Goal: Check status: Check status

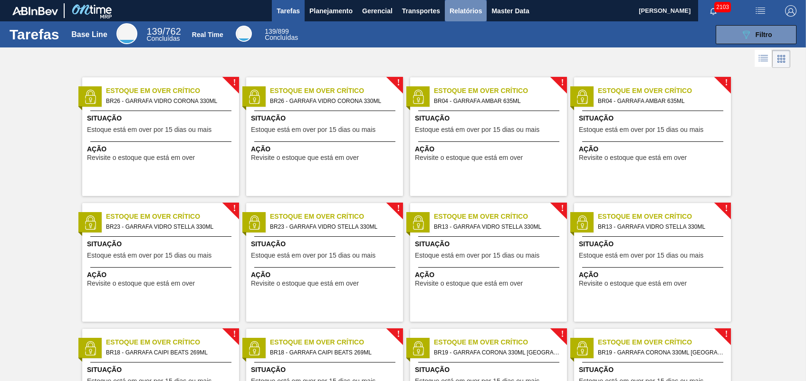
click at [460, 11] on span "Relatórios" at bounding box center [465, 10] width 32 height 11
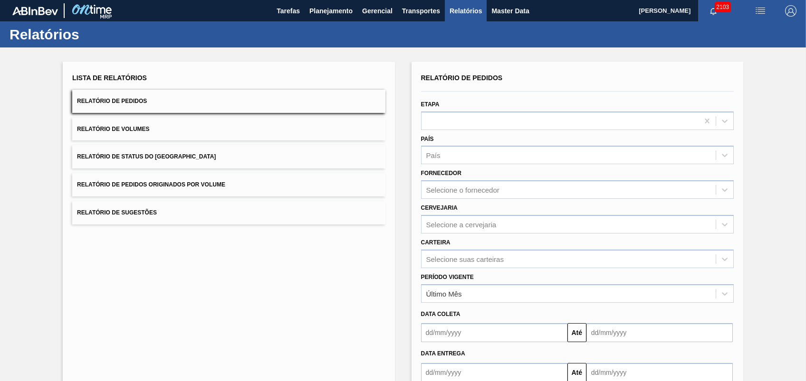
click at [155, 189] on button "Relatório de Pedidos Originados por Volume" at bounding box center [228, 184] width 313 height 23
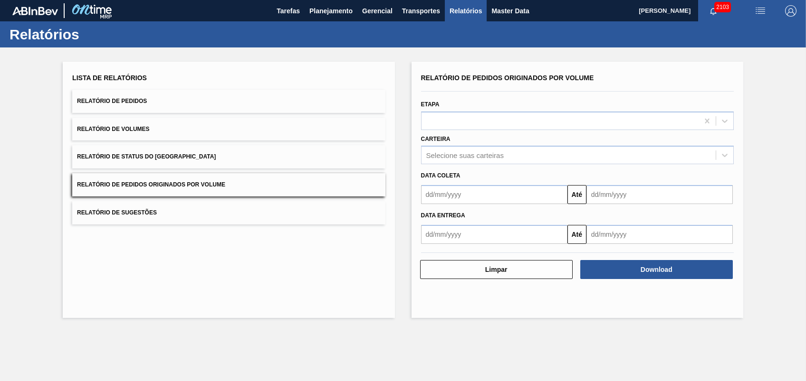
click at [470, 195] on input "text" at bounding box center [494, 194] width 146 height 19
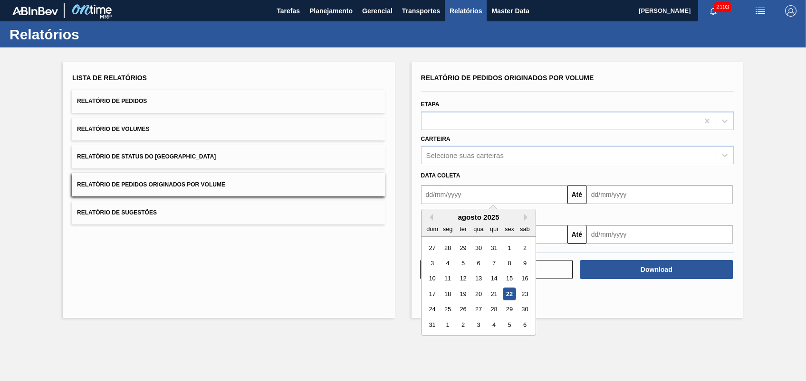
click at [612, 197] on input "text" at bounding box center [659, 194] width 146 height 19
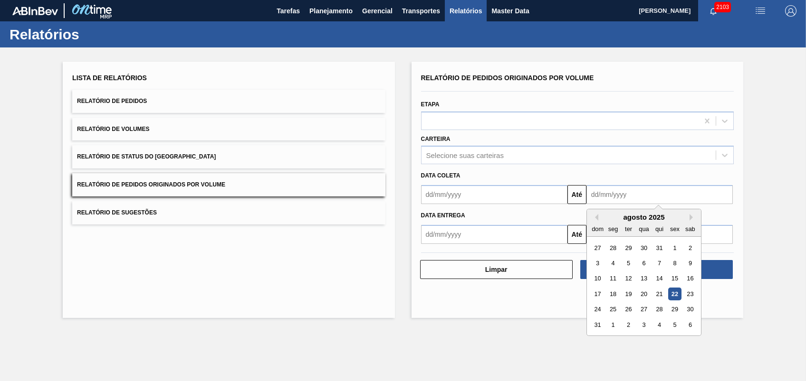
click at [513, 186] on input "text" at bounding box center [494, 194] width 146 height 19
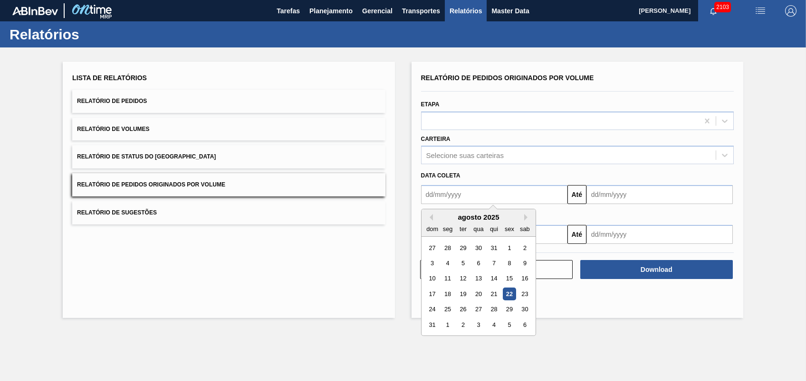
type input "[DATE]"
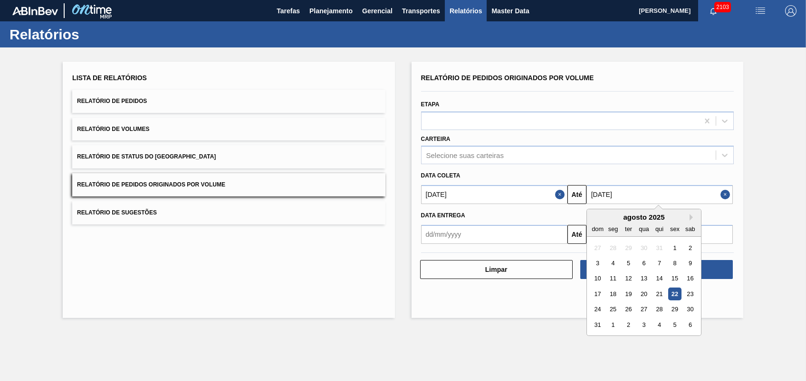
click at [644, 187] on input "[DATE]" at bounding box center [659, 194] width 146 height 19
click at [690, 289] on div "23" at bounding box center [690, 294] width 13 height 13
type input "[DATE]"
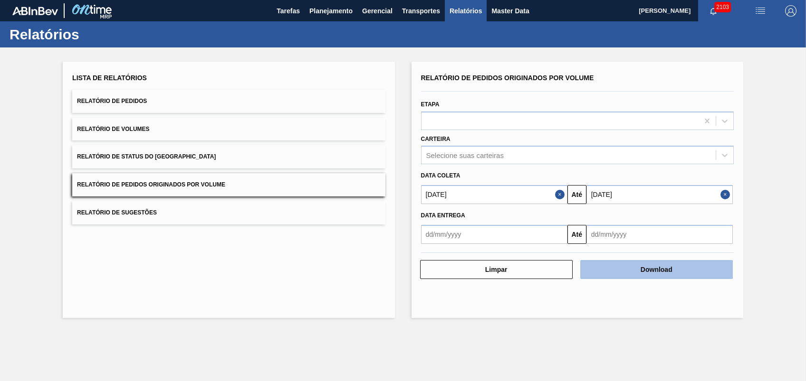
click at [658, 271] on button "Download" at bounding box center [656, 269] width 152 height 19
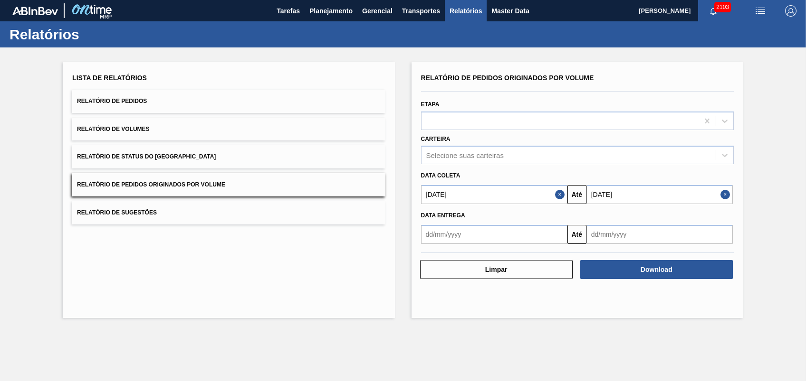
click at [275, 315] on div "Lista de Relatórios Relatório de Pedidos Relatório de Volumes Relatório de Stat…" at bounding box center [229, 190] width 332 height 256
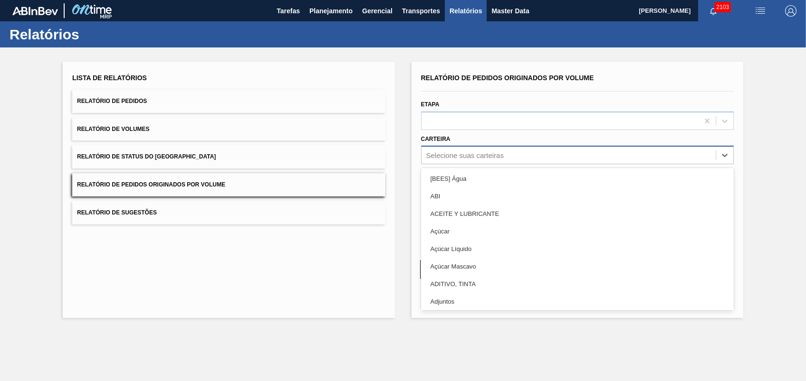
click at [454, 163] on div "Selecione suas carteiras" at bounding box center [577, 155] width 313 height 19
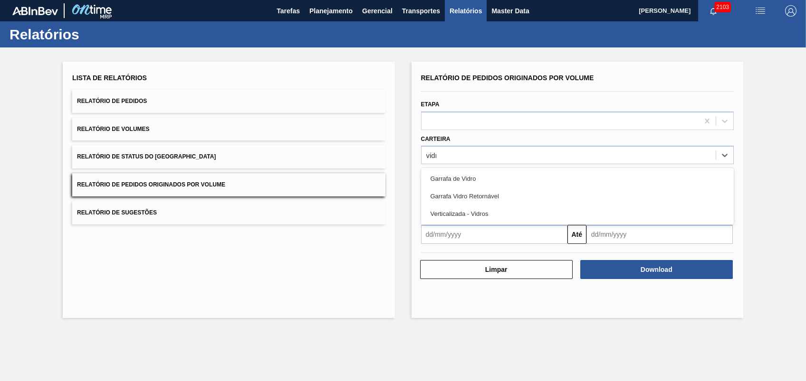
type input "vidro"
click at [446, 178] on div "Garrafa de Vidro" at bounding box center [577, 179] width 313 height 18
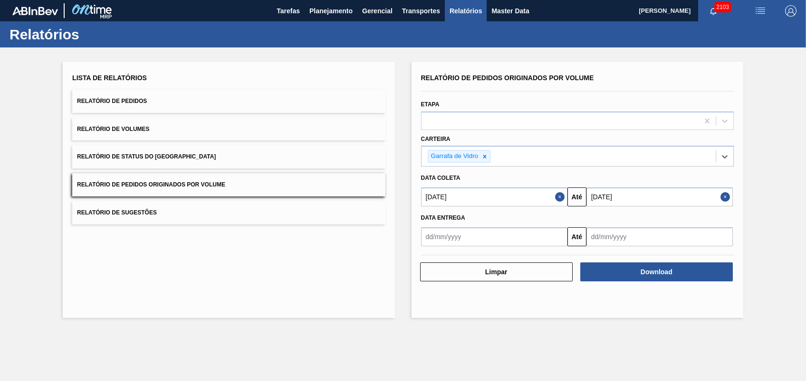
click at [658, 286] on div "Relatório de Pedidos Originados por Volume Etapa Carteira option Garrafa [PERSO…" at bounding box center [577, 190] width 332 height 256
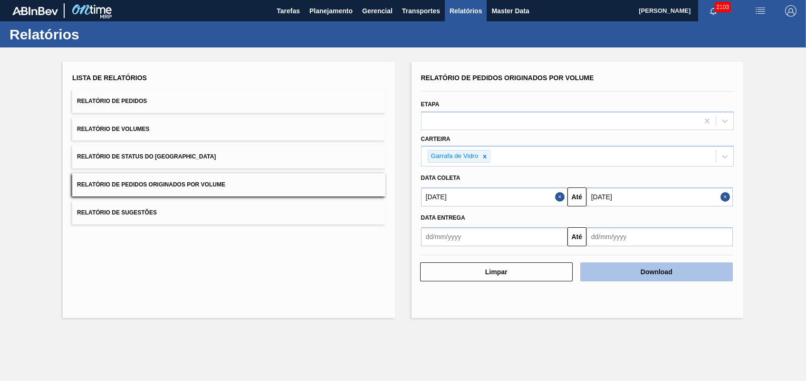
click at [646, 267] on button "Download" at bounding box center [656, 272] width 152 height 19
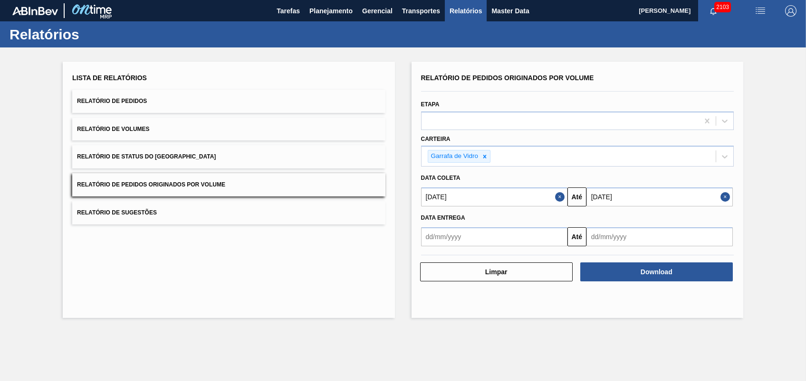
drag, startPoint x: 330, startPoint y: 255, endPoint x: 342, endPoint y: 76, distance: 179.0
click at [330, 256] on div "Lista de Relatórios Relatório de Pedidos Relatório de Volumes Relatório de Stat…" at bounding box center [229, 190] width 332 height 256
drag, startPoint x: 334, startPoint y: 8, endPoint x: 354, endPoint y: 44, distance: 41.5
click at [333, 8] on span "Planejamento" at bounding box center [330, 10] width 43 height 11
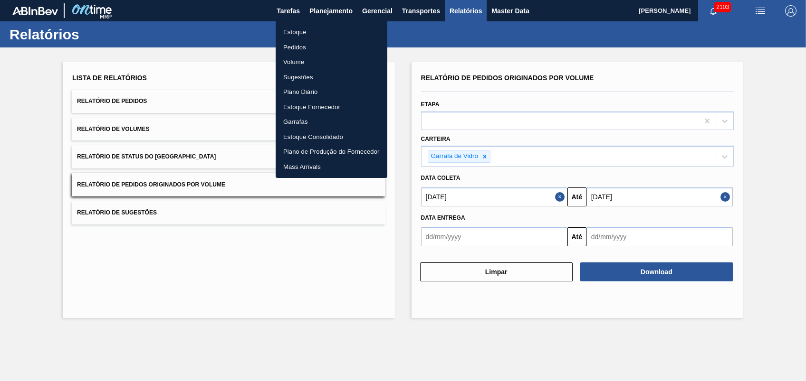
click at [300, 50] on li "Pedidos" at bounding box center [331, 47] width 112 height 15
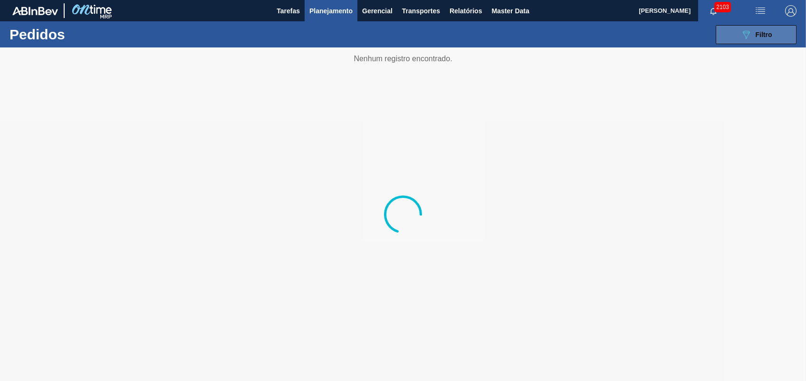
click at [764, 32] on span "Filtro" at bounding box center [763, 35] width 17 height 8
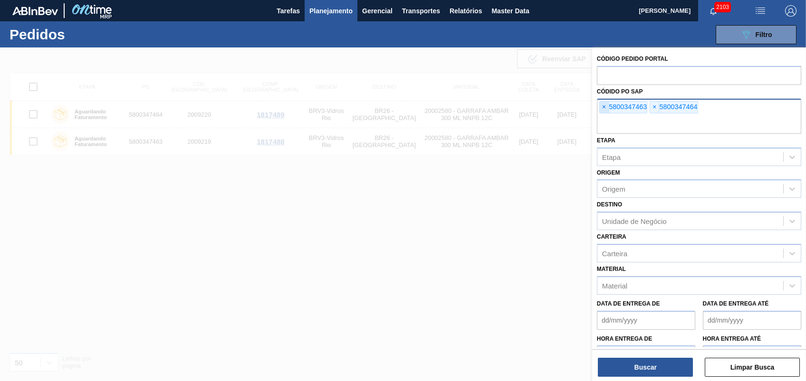
click at [600, 104] on span "×" at bounding box center [603, 107] width 9 height 11
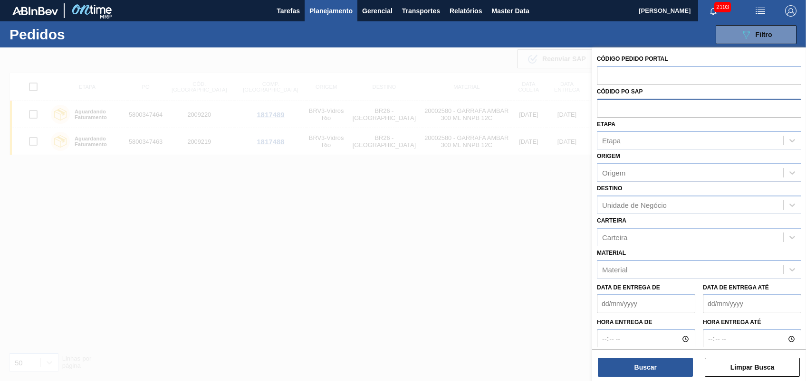
click at [600, 104] on input "text" at bounding box center [699, 108] width 204 height 18
paste input "text"
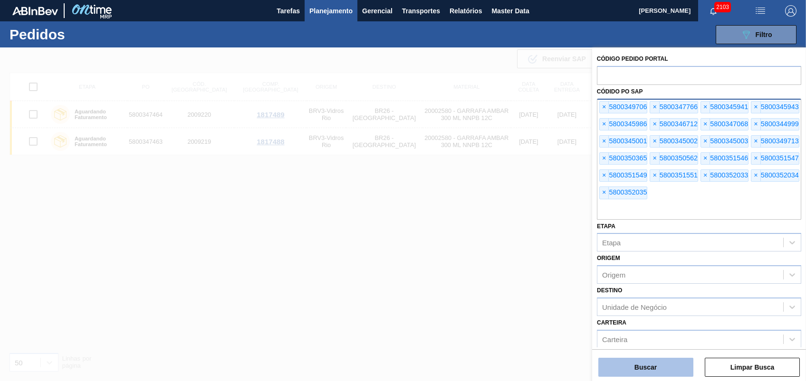
click at [639, 360] on button "Buscar" at bounding box center [645, 367] width 95 height 19
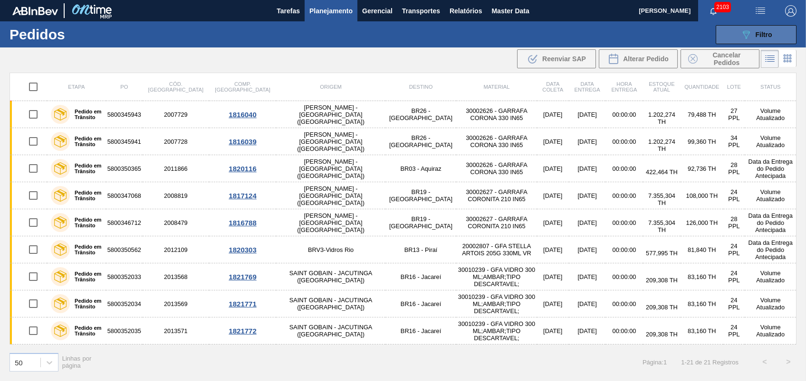
click at [762, 33] on span "Filtro" at bounding box center [763, 35] width 17 height 8
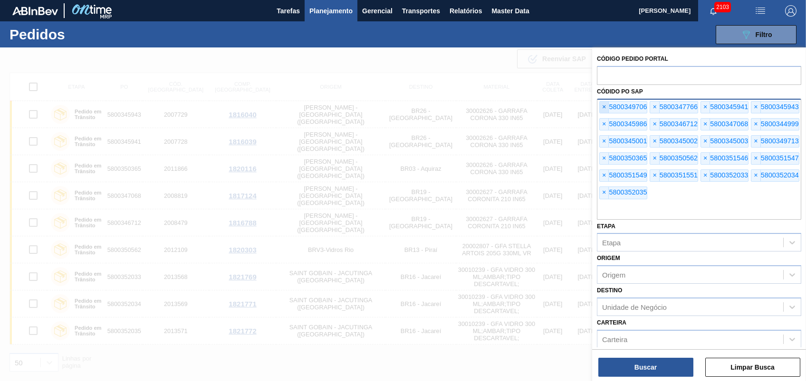
click at [606, 104] on span "×" at bounding box center [603, 107] width 9 height 11
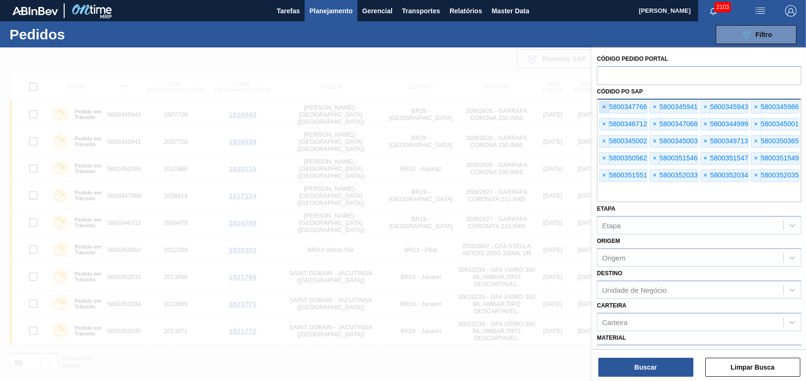
click at [606, 104] on span "×" at bounding box center [603, 107] width 9 height 11
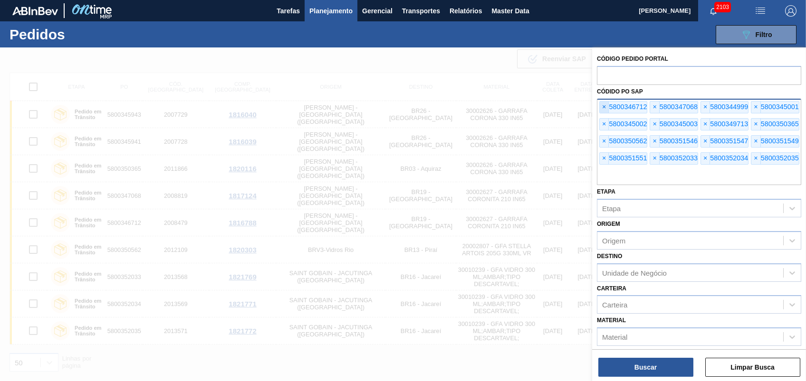
click at [606, 104] on span "×" at bounding box center [603, 107] width 9 height 11
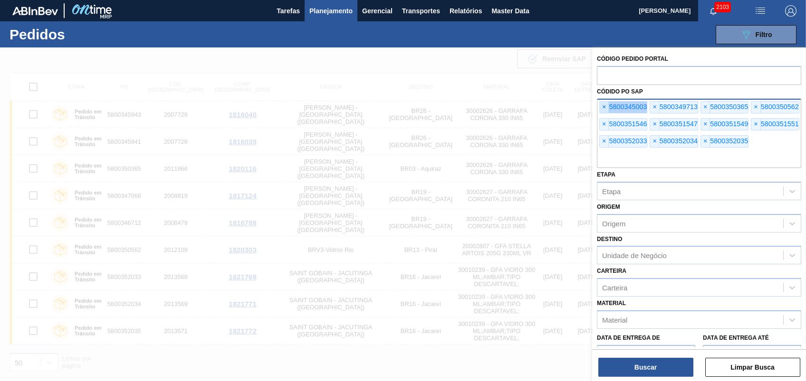
click at [606, 104] on span "×" at bounding box center [603, 107] width 9 height 11
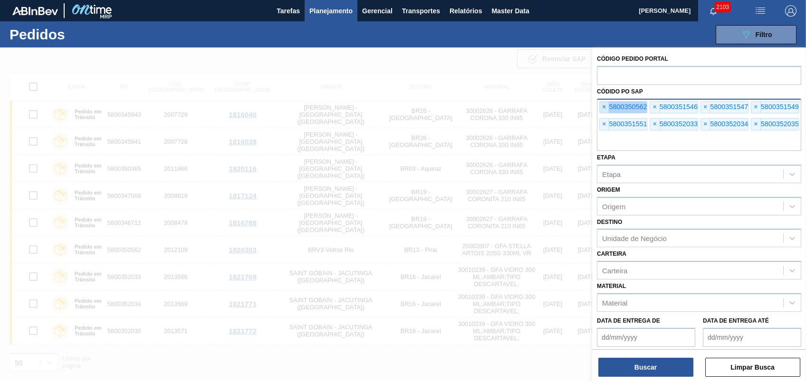
click at [606, 104] on span "×" at bounding box center [603, 107] width 9 height 11
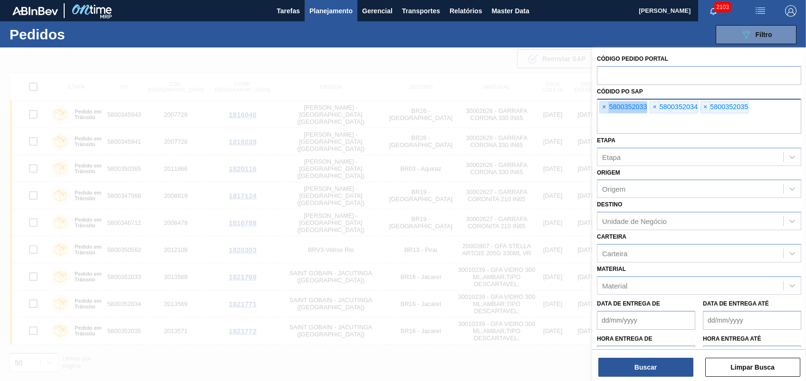
click at [606, 104] on span "×" at bounding box center [603, 107] width 9 height 11
paste input "text"
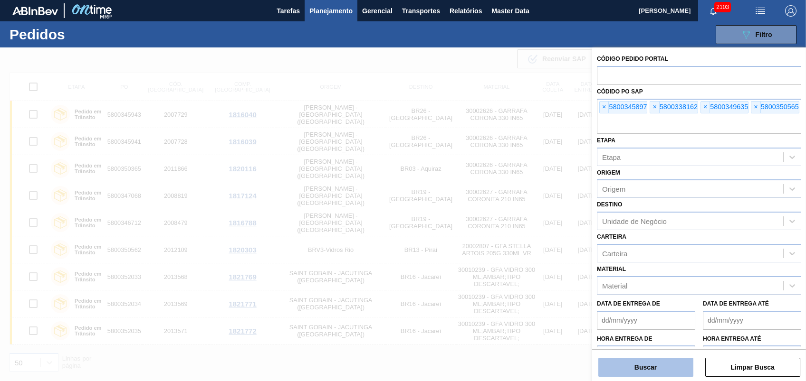
click at [661, 361] on button "Buscar" at bounding box center [645, 367] width 95 height 19
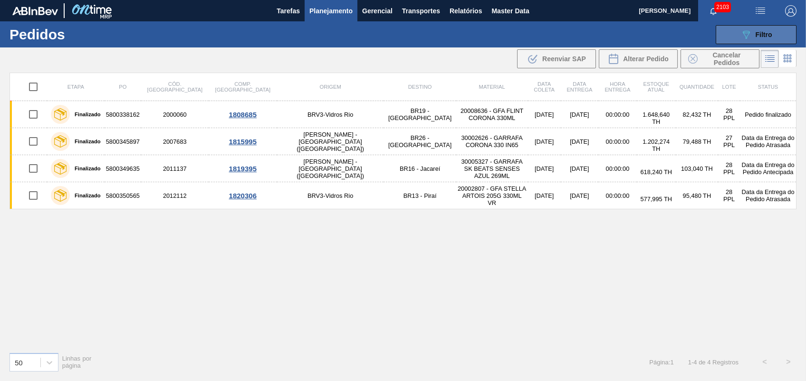
click at [737, 35] on button "089F7B8B-B2A5-4AFE-B5C0-19BA573D28AC Filtro" at bounding box center [755, 34] width 81 height 19
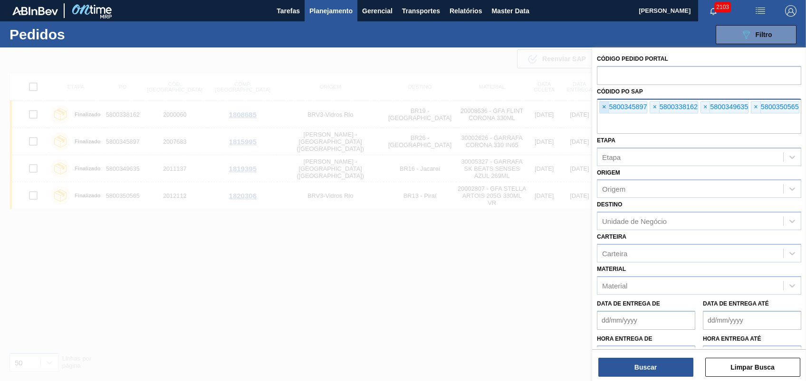
click at [601, 102] on span "×" at bounding box center [603, 107] width 9 height 11
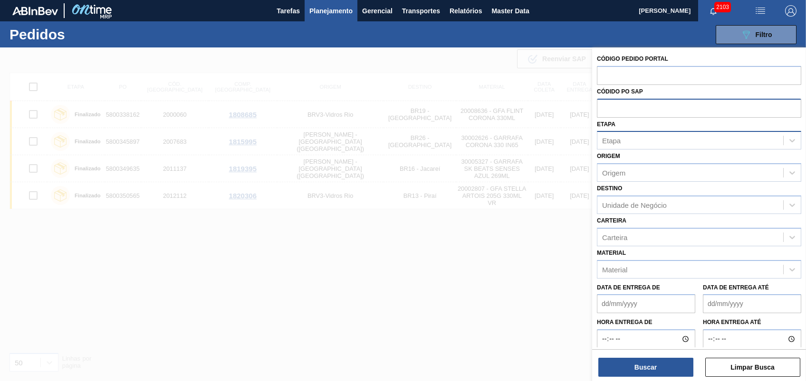
paste input "5800350277"
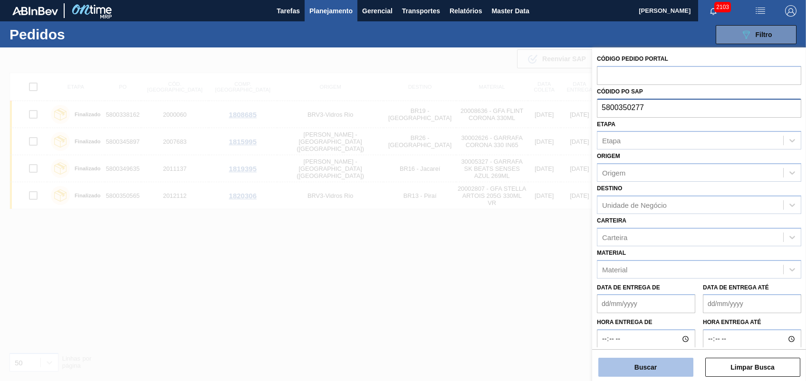
type input "5800350277"
click at [648, 369] on button "Buscar" at bounding box center [645, 367] width 95 height 19
